Goal: Transaction & Acquisition: Purchase product/service

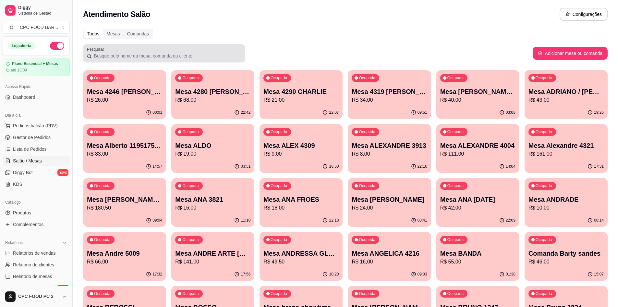
click at [110, 59] on div at bounding box center [164, 53] width 154 height 13
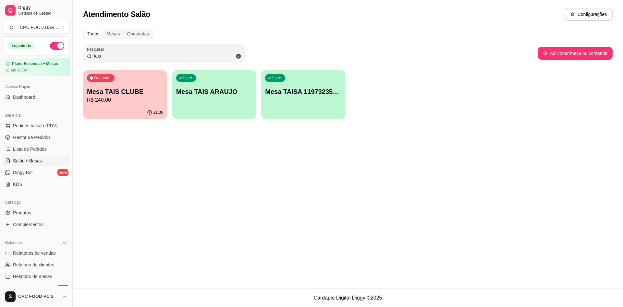
type input "tais"
click at [89, 96] on div "Mesa TAIS CLUBE R$ 240,00" at bounding box center [125, 95] width 74 height 16
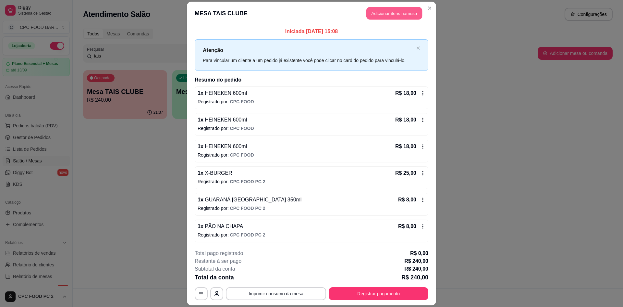
click at [377, 12] on button "Adicionar itens na mesa" at bounding box center [394, 13] width 56 height 13
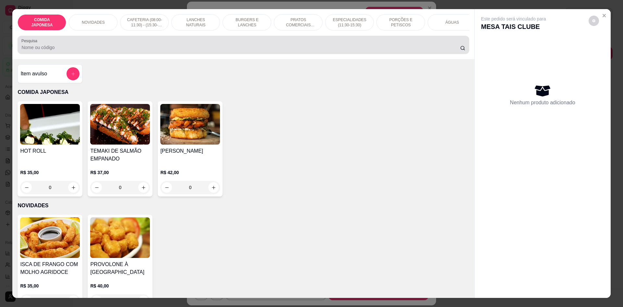
click at [208, 51] on input "Pesquisa" at bounding box center [240, 47] width 438 height 6
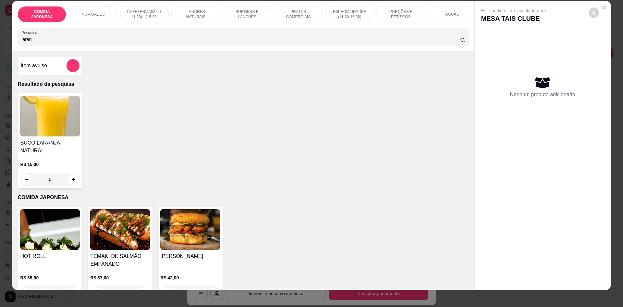
scroll to position [12, 0]
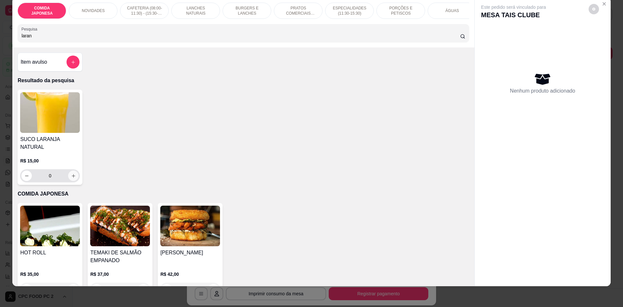
type input "laran"
click at [71, 173] on icon "increase-product-quantity" at bounding box center [73, 175] width 5 height 5
type input "1"
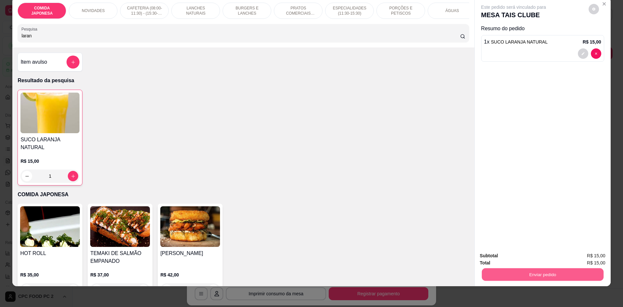
click at [531, 272] on button "Enviar pedido" at bounding box center [542, 274] width 122 height 13
click at [518, 260] on button "Não registrar e enviar pedido" at bounding box center [520, 258] width 67 height 12
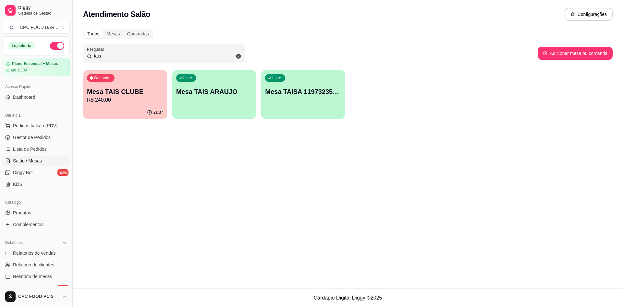
drag, startPoint x: 124, startPoint y: 57, endPoint x: 36, endPoint y: 57, distance: 87.9
click at [36, 57] on div "Diggy Sistema de Gestão C CPC FOOD BAR ... Loja aberta Plano Essencial + Mesas …" at bounding box center [311, 153] width 623 height 307
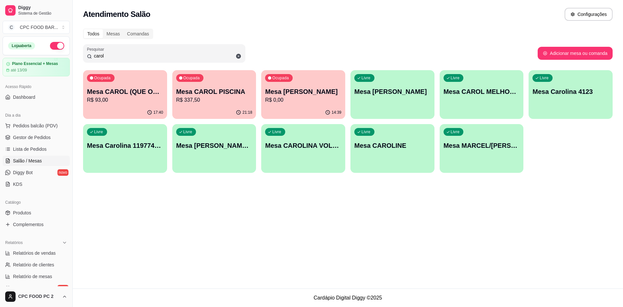
type input "carol"
click at [204, 91] on p "Mesa CAROL PISCINA" at bounding box center [214, 91] width 76 height 9
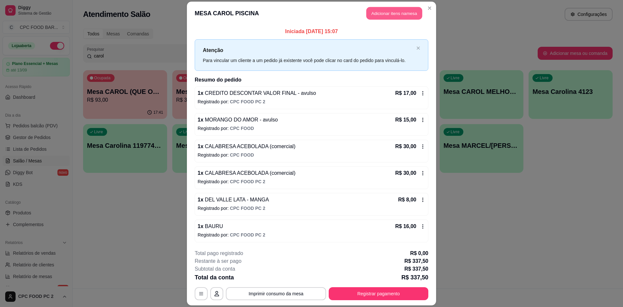
click at [373, 16] on button "Adicionar itens na mesa" at bounding box center [394, 13] width 56 height 13
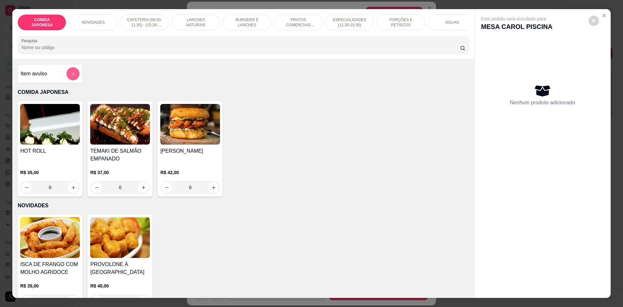
click at [72, 75] on button "add-separate-item" at bounding box center [73, 73] width 13 height 13
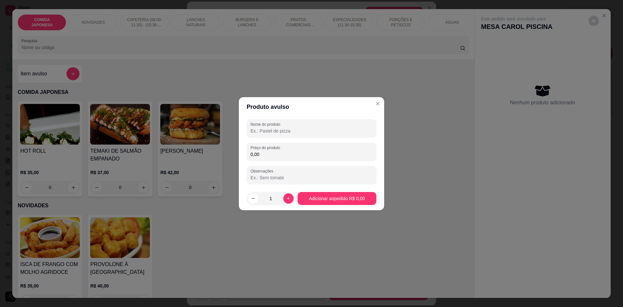
click at [258, 130] on input "Nome do produto" at bounding box center [311, 130] width 122 height 6
type input "b"
type input "BARRINHA NUTRI"
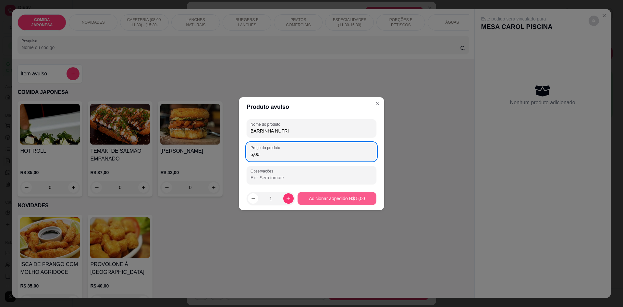
type input "5,00"
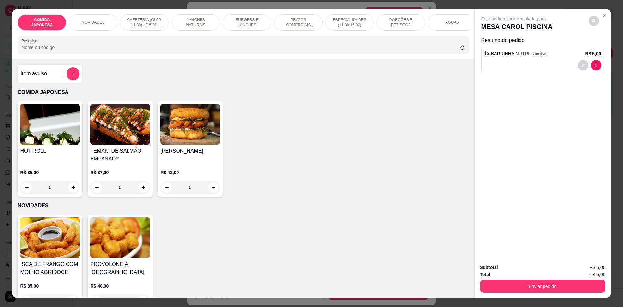
click at [525, 282] on button "Enviar pedido" at bounding box center [543, 285] width 126 height 13
click at [524, 271] on button "Não registrar e enviar pedido" at bounding box center [521, 270] width 66 height 12
